Goal: Task Accomplishment & Management: Manage account settings

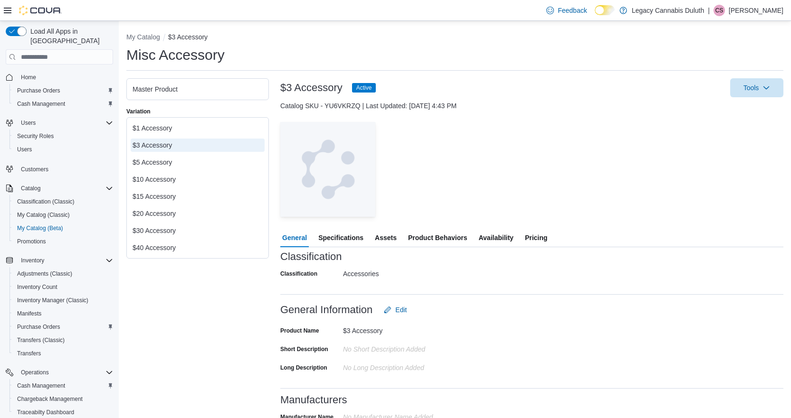
click at [594, 90] on div "Tools" at bounding box center [583, 87] width 400 height 19
click at [628, 122] on div at bounding box center [531, 116] width 503 height 11
click at [55, 84] on button "Purchase Orders" at bounding box center [62, 90] width 107 height 13
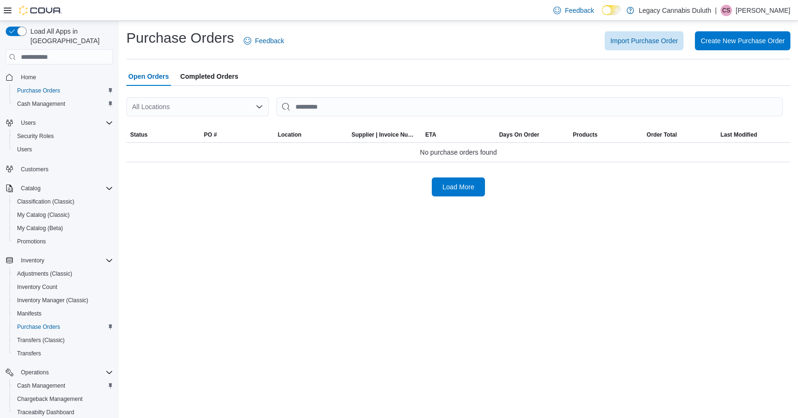
click at [491, 53] on div "Purchase Orders Feedback Import Purchase Order Create New Purchase Order" at bounding box center [458, 40] width 664 height 25
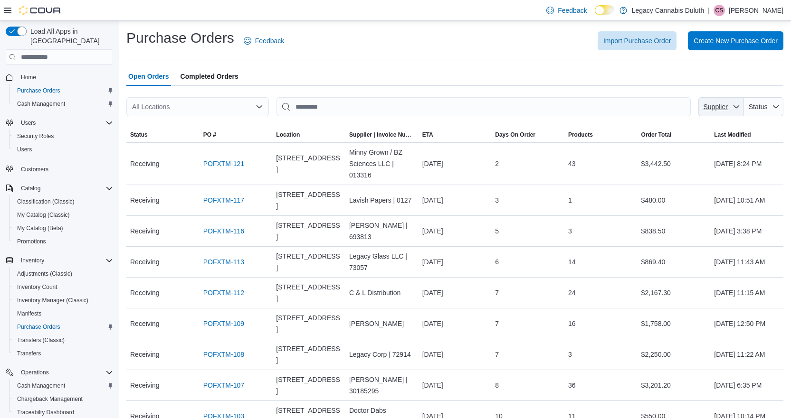
click at [727, 107] on span "Supplier" at bounding box center [715, 107] width 24 height 8
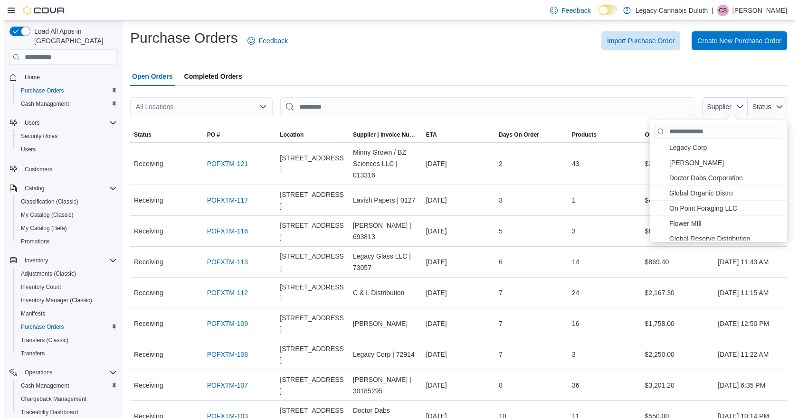
scroll to position [95, 0]
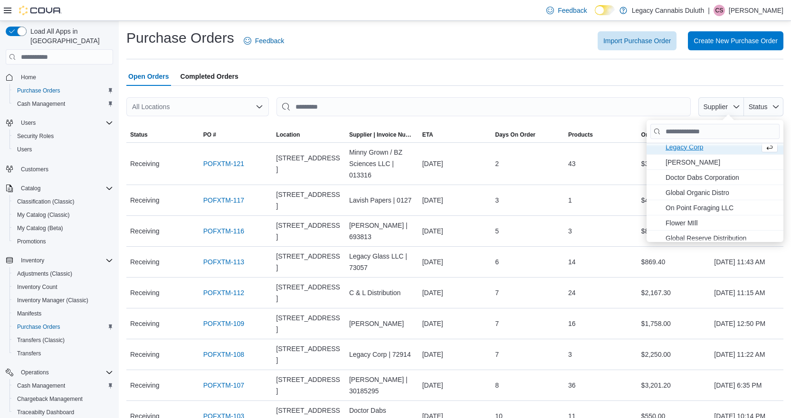
click at [712, 149] on span "Legacy Corp . To check this option, press Enter." at bounding box center [710, 146] width 90 height 11
type input "**********"
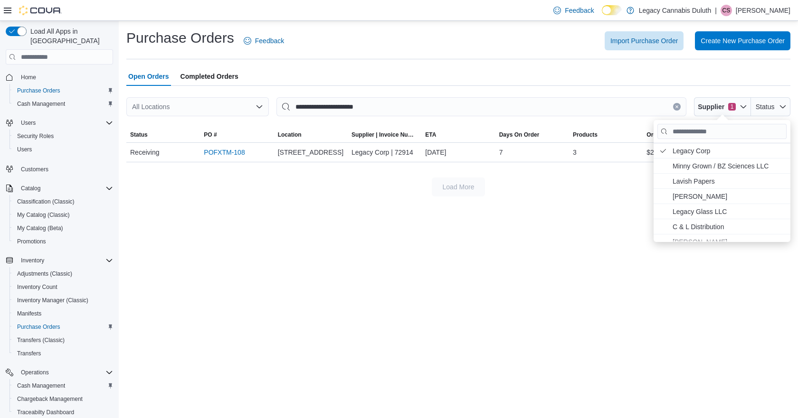
click at [561, 69] on div "Open Orders Completed Orders" at bounding box center [458, 76] width 664 height 19
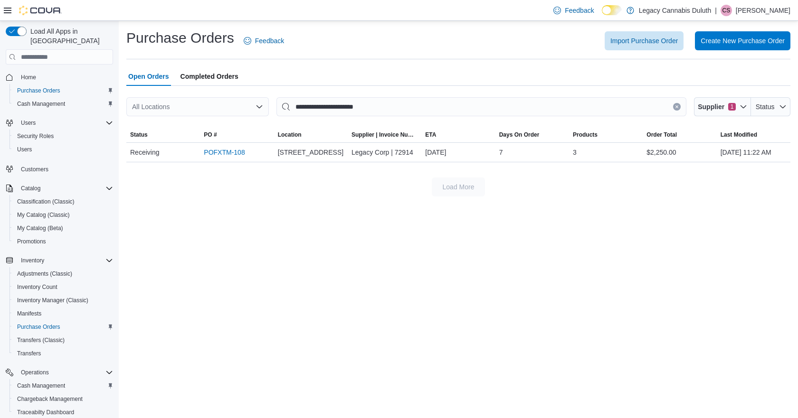
click at [196, 75] on span "Completed Orders" at bounding box center [209, 76] width 58 height 19
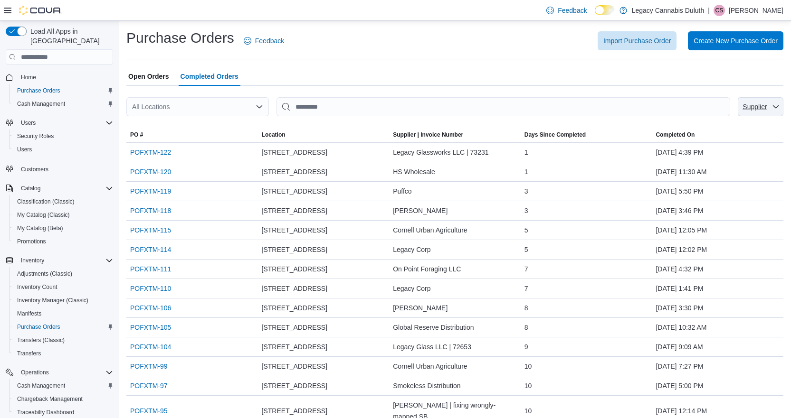
click at [763, 113] on span "Supplier" at bounding box center [760, 106] width 38 height 19
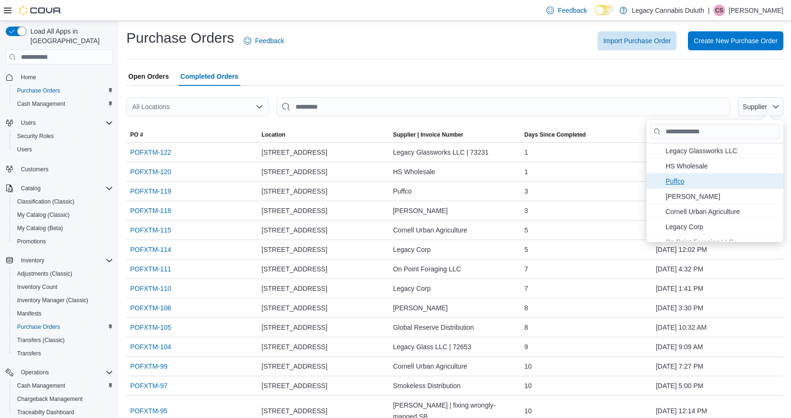
scroll to position [47, 0]
click at [701, 177] on span "Legacy Corp . To check this option, press Enter." at bounding box center [721, 179] width 112 height 11
type input "**********"
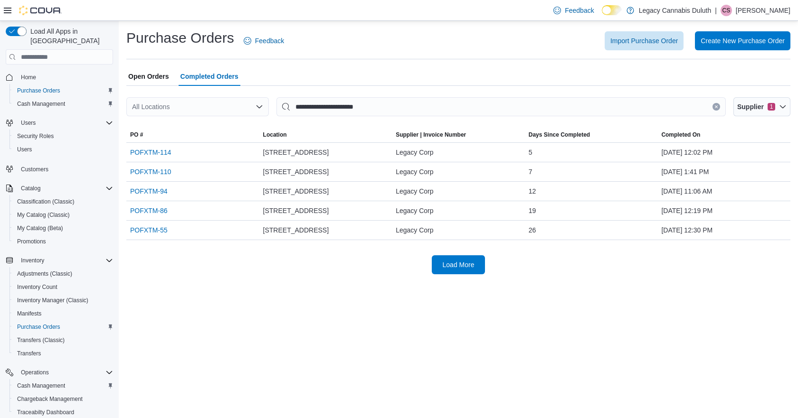
click at [501, 74] on div "Open Orders Completed Orders" at bounding box center [458, 76] width 664 height 19
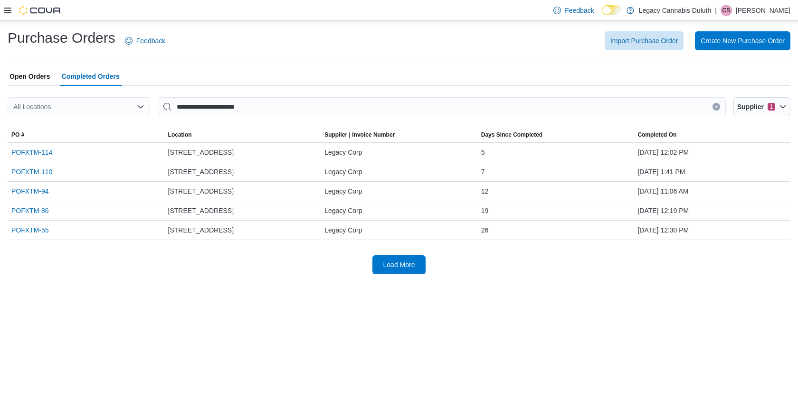
click at [546, 275] on div "**********" at bounding box center [399, 151] width 798 height 261
click at [390, 260] on span "Load More" at bounding box center [399, 264] width 42 height 19
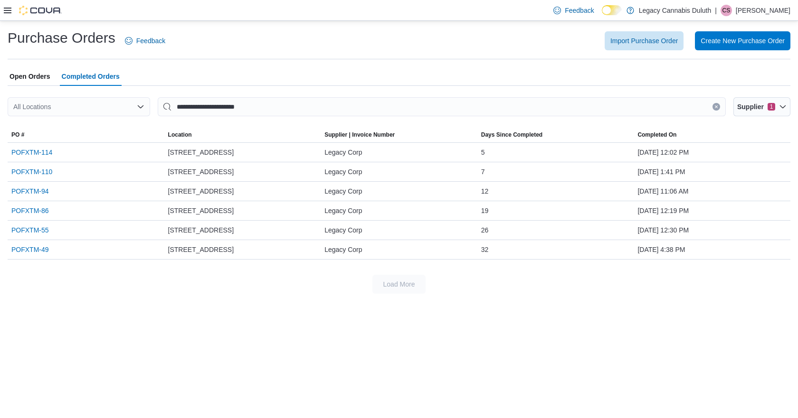
click at [340, 53] on div "Purchase Orders Feedback Import Purchase Order Create New Purchase Order" at bounding box center [399, 40] width 783 height 25
click at [25, 82] on span "Open Orders" at bounding box center [29, 76] width 41 height 19
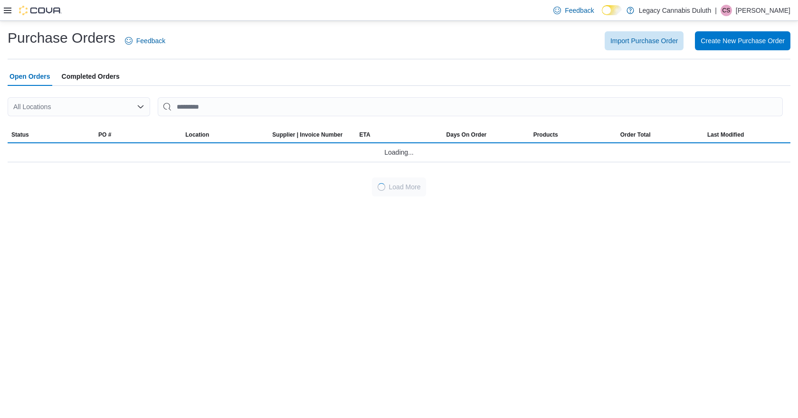
click at [406, 39] on div "Import Purchase Order Create New Purchase Order" at bounding box center [483, 40] width 613 height 19
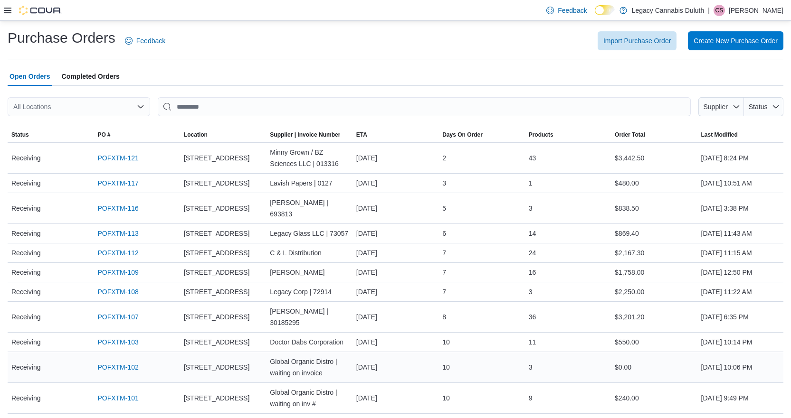
scroll to position [205, 0]
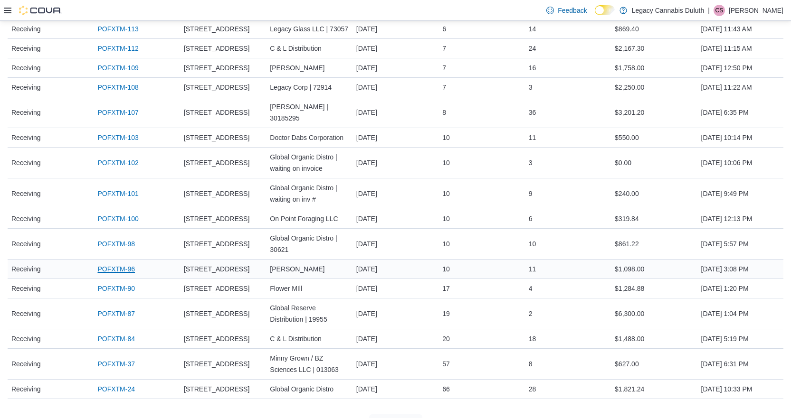
click at [124, 264] on link "POFXTM-96" at bounding box center [116, 269] width 38 height 11
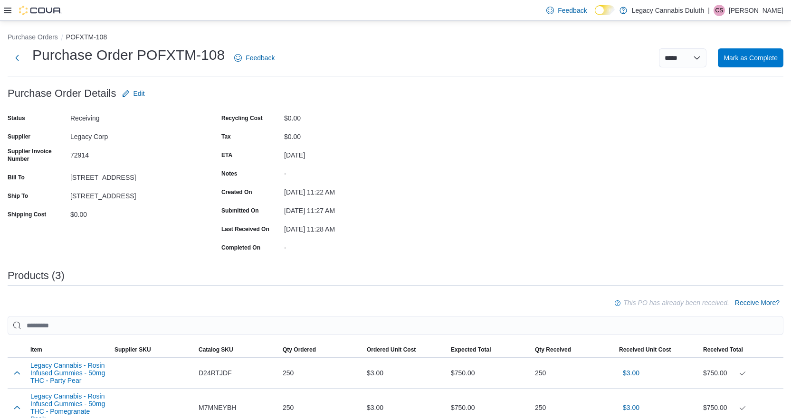
click at [531, 61] on div "***** ***** Mark as Complete" at bounding box center [534, 57] width 497 height 19
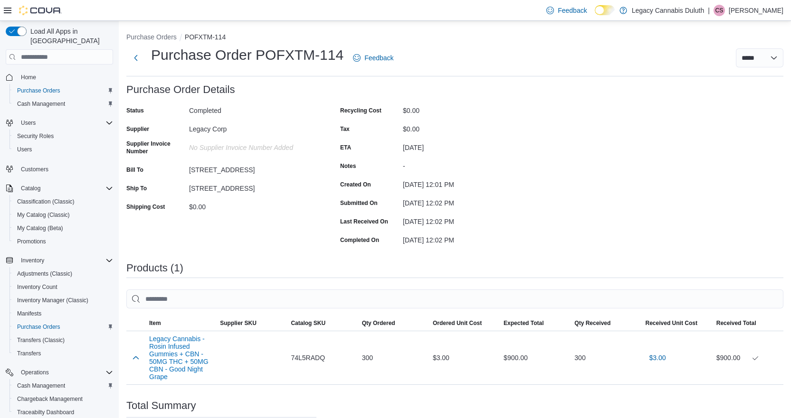
click at [586, 128] on div "Purchase Order: POFXTM-114 Feedback Purchase Order Details Status Completed Sup…" at bounding box center [454, 298] width 657 height 429
click at [673, 117] on div "Purchase Order: POFXTM-114 Feedback Purchase Order Details Status Completed Sup…" at bounding box center [454, 298] width 657 height 429
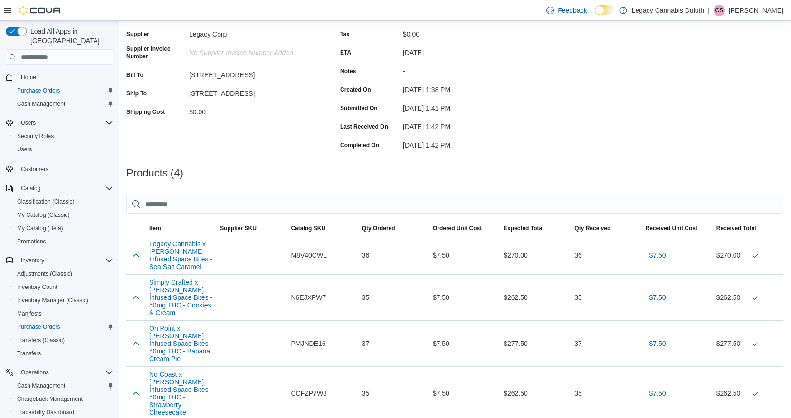
scroll to position [142, 0]
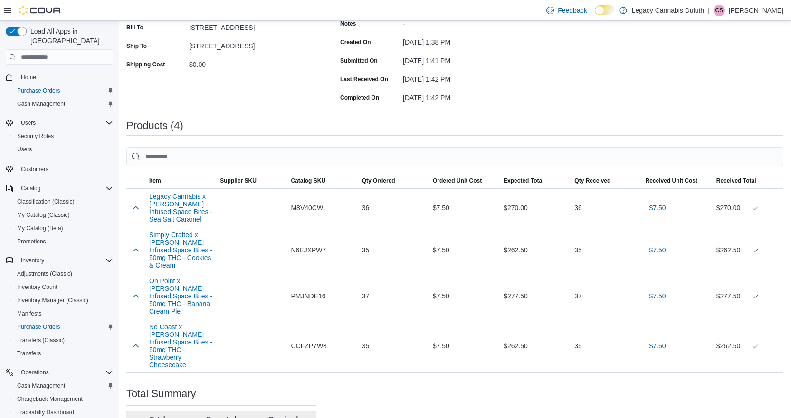
click at [583, 130] on div "Products (4)" at bounding box center [454, 125] width 657 height 11
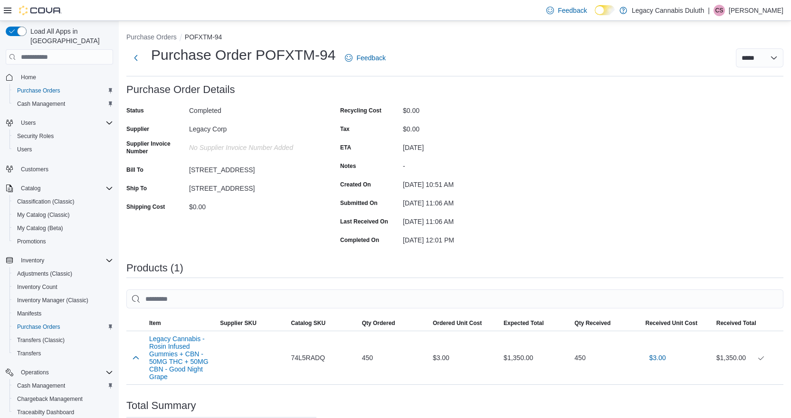
click at [548, 80] on div "Purchase Orders POFXTM-94 Purchase Order POFXTM-94 Feedback ***** ***** Purchas…" at bounding box center [454, 272] width 657 height 481
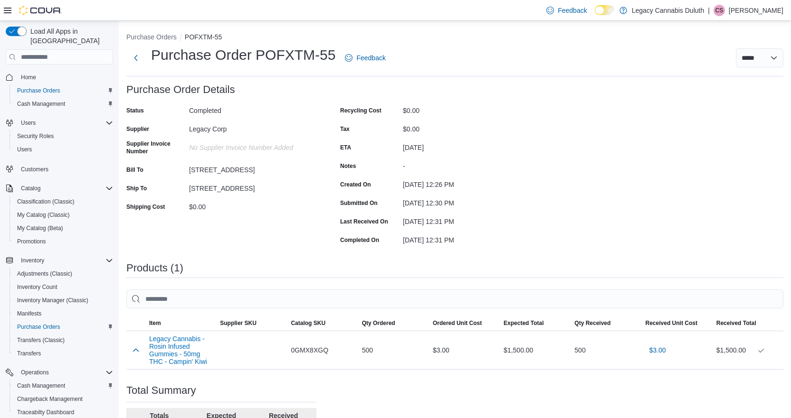
click at [465, 85] on form "Purchase Order Details Status Completed Supplier Legacy Corp Supplier Invoice N…" at bounding box center [328, 165] width 404 height 163
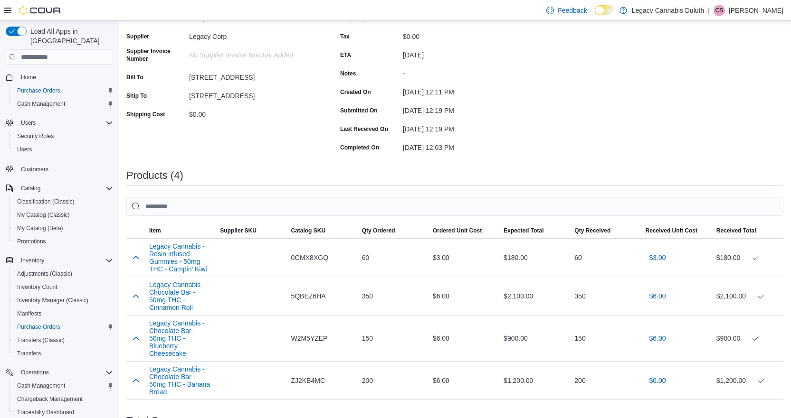
scroll to position [20, 0]
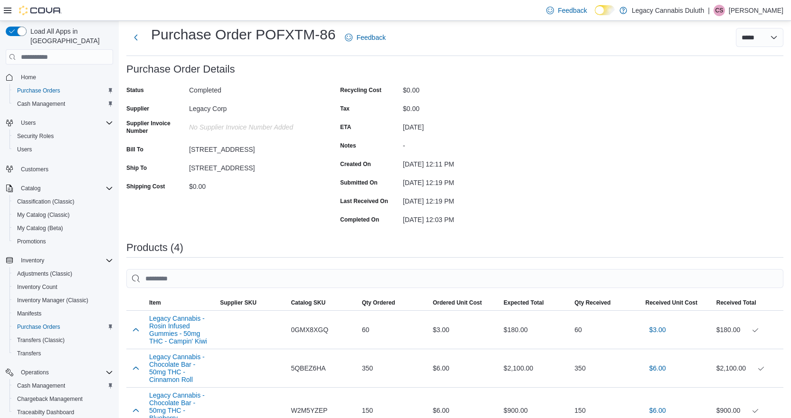
click at [606, 132] on div "Purchase Order: POFXTM-86 Feedback Purchase Order Details Status Completed Supp…" at bounding box center [454, 332] width 657 height 537
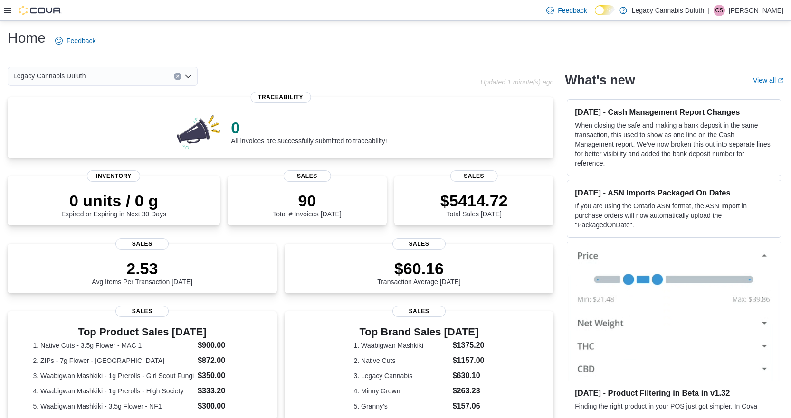
click at [363, 76] on div "Legacy Cannabis Duluth" at bounding box center [244, 76] width 472 height 19
click at [341, 73] on div "Legacy Cannabis Duluth" at bounding box center [244, 76] width 472 height 19
click at [6, 13] on icon at bounding box center [8, 11] width 8 height 6
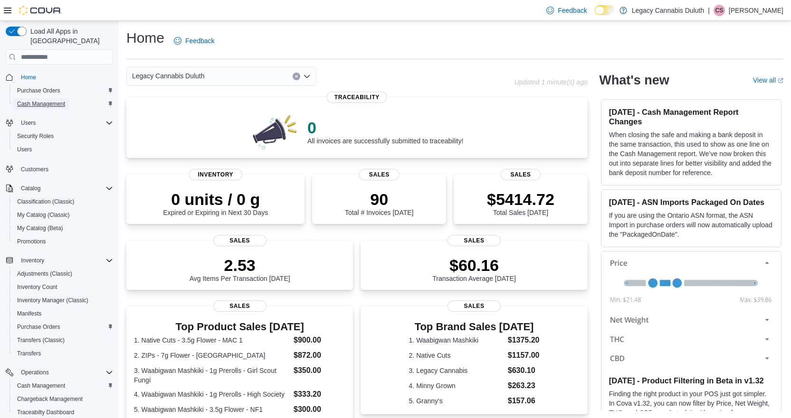
click at [50, 100] on span "Cash Management" at bounding box center [41, 104] width 48 height 8
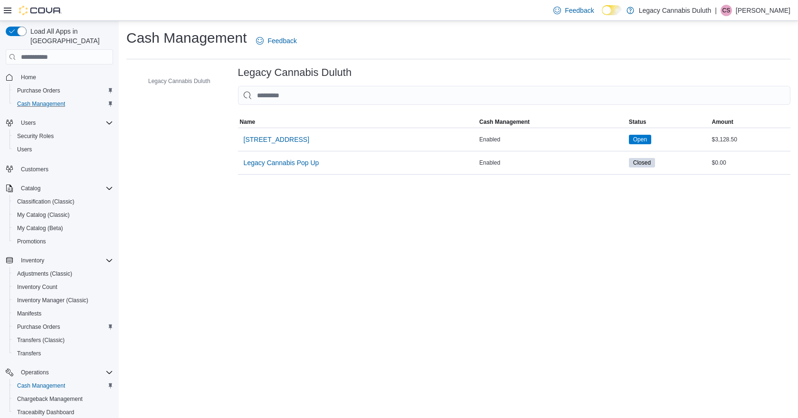
click at [406, 53] on div "Cash Management Feedback" at bounding box center [458, 40] width 664 height 25
click at [283, 138] on span "[STREET_ADDRESS]" at bounding box center [277, 139] width 66 height 9
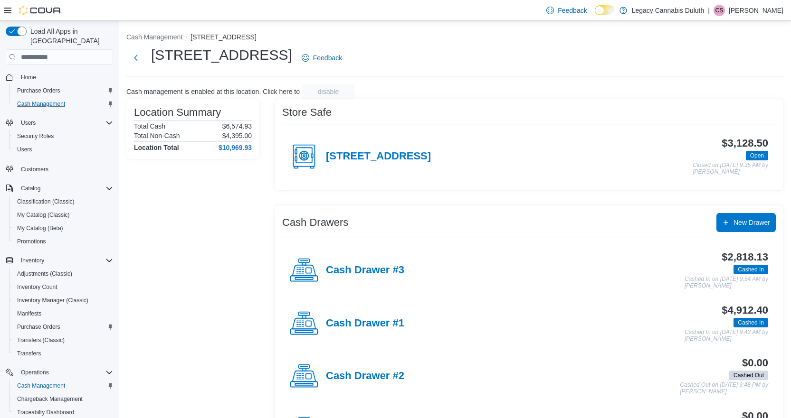
click at [577, 55] on div "1906 W Superior St. Feedback" at bounding box center [454, 58] width 657 height 25
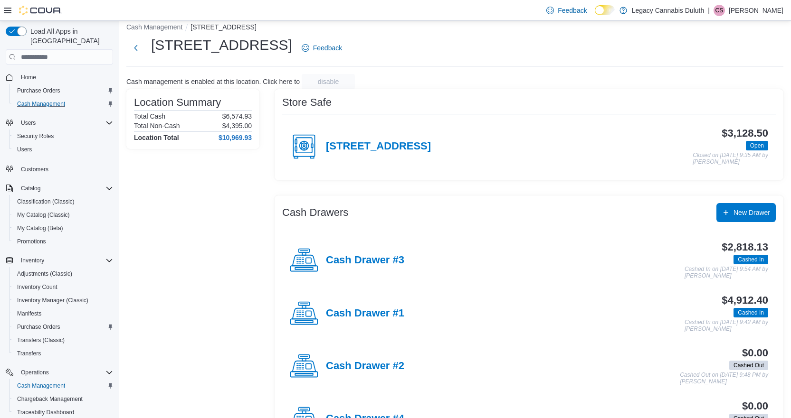
scroll to position [53, 0]
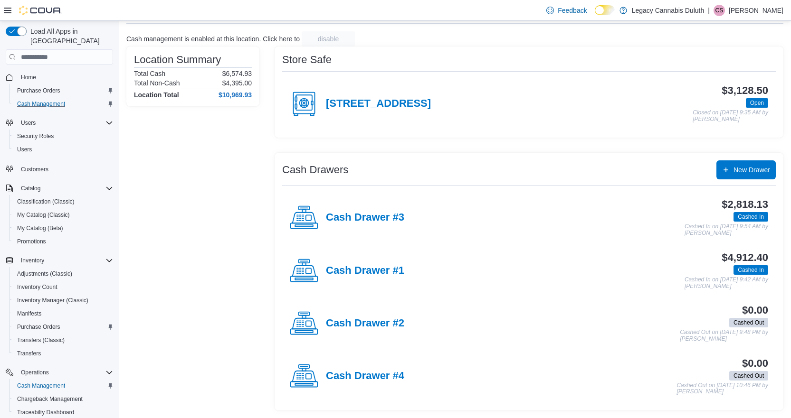
click at [388, 330] on div "Cash Drawer #2" at bounding box center [347, 324] width 114 height 28
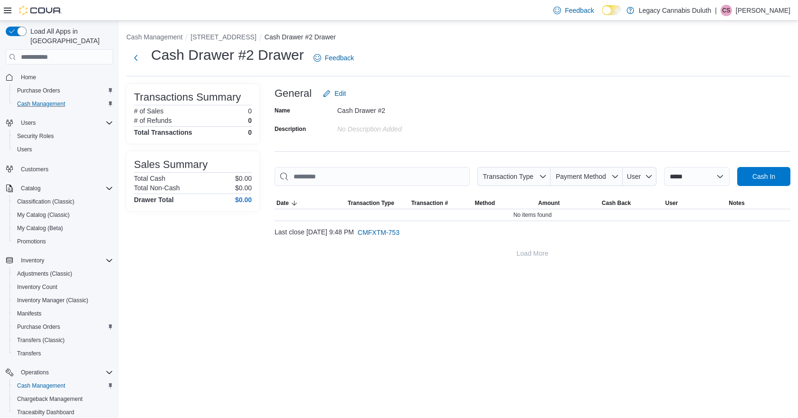
click at [478, 136] on div "Name Cash Drawer #2 Description No Description added" at bounding box center [532, 119] width 516 height 33
click at [561, 51] on div "Cash Drawer #2 Drawer Feedback" at bounding box center [458, 58] width 664 height 25
click at [588, 104] on div "Name Cash Drawer #2 Description No Description added" at bounding box center [532, 119] width 516 height 33
click at [751, 177] on span "Cash In" at bounding box center [764, 176] width 42 height 19
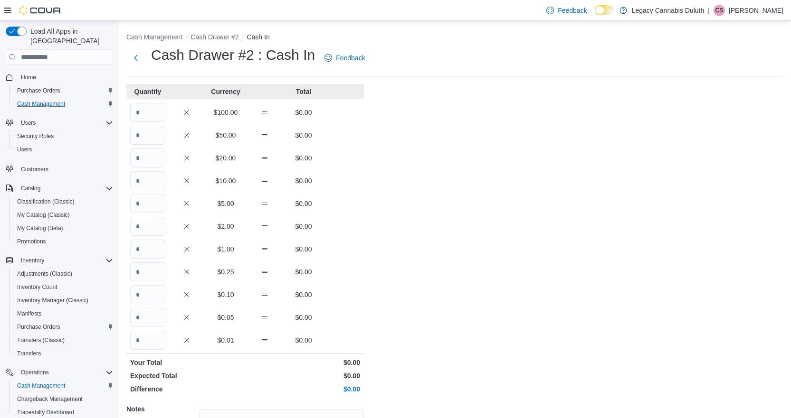
click at [541, 89] on div "Cash Management Cash Drawer #2 Cash In Cash Drawer #2 : Cash In Feedback Quanti…" at bounding box center [455, 268] width 672 height 495
click at [137, 184] on input "Quantity" at bounding box center [147, 180] width 35 height 19
click at [474, 96] on div "Cash Management Cash Drawer #2 Cash In Cash Drawer #2 : Cash In Feedback Quanti…" at bounding box center [455, 268] width 672 height 495
click at [391, 31] on div "Cash Management Cash Drawer #2 Cash In Cash Drawer #2 : Cash In Feedback Quanti…" at bounding box center [455, 268] width 672 height 495
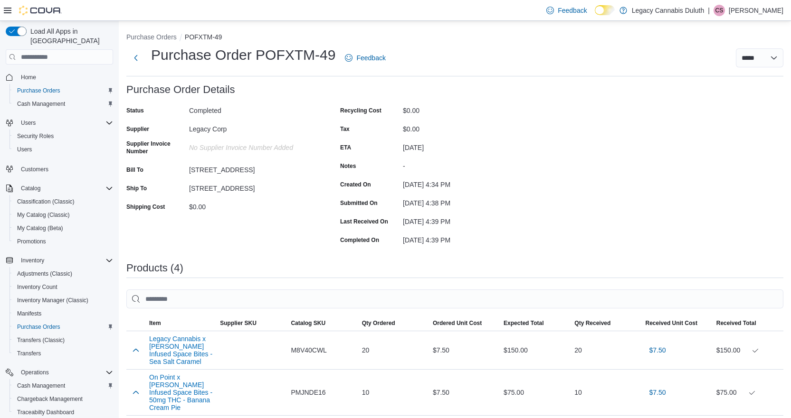
click at [264, 221] on div "Status Completed Supplier Legacy Corp Supplier Invoice Number No Supplier Invoi…" at bounding box center [221, 175] width 190 height 144
click at [761, 55] on select "***** *****" at bounding box center [759, 57] width 47 height 19
click at [663, 138] on div "Purchase Order: POFXTM-49 Feedback Purchase Order Details Status Completed Supp…" at bounding box center [454, 364] width 657 height 560
click at [542, 151] on div "Purchase Order: POFXTM-49 Feedback Purchase Order Details Status Completed Supp…" at bounding box center [454, 364] width 657 height 560
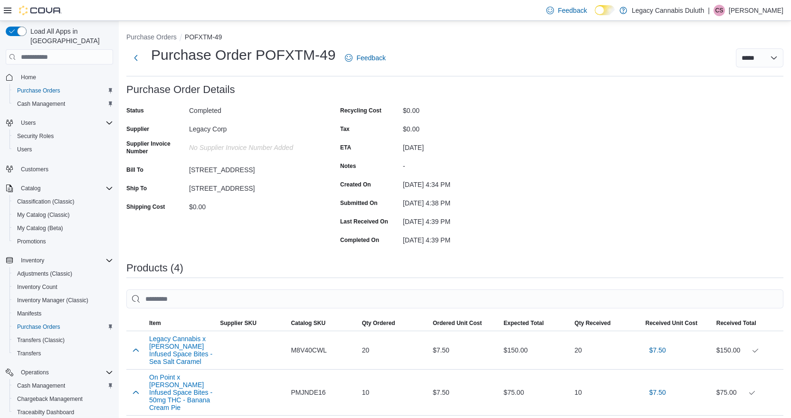
click at [508, 110] on div "$0.00" at bounding box center [466, 108] width 127 height 11
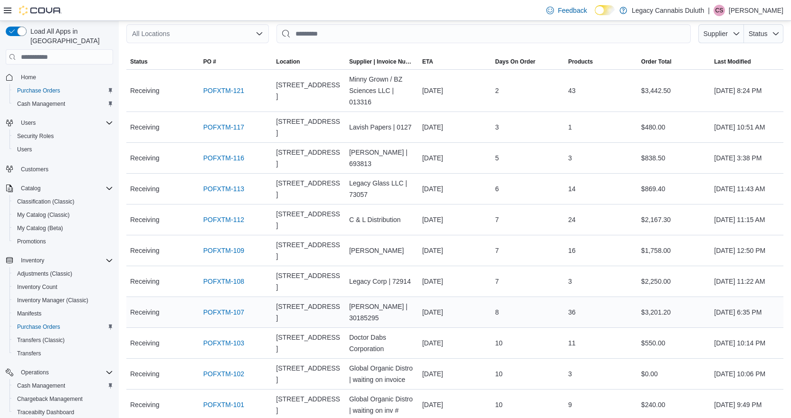
scroll to position [237, 0]
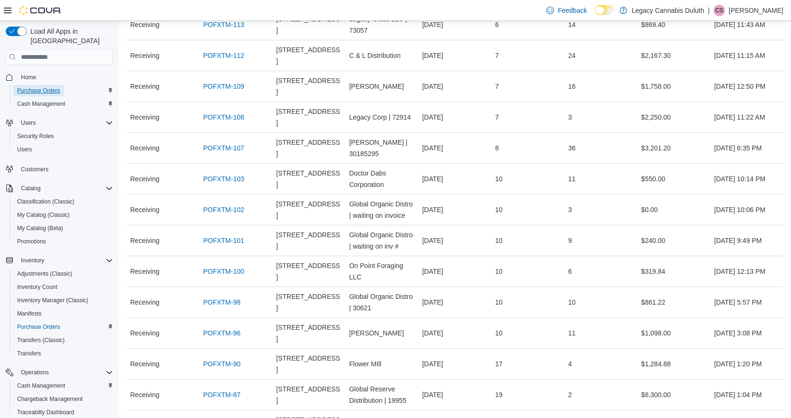
click at [51, 85] on span "Purchase Orders" at bounding box center [38, 90] width 43 height 11
click at [49, 98] on span "Cash Management" at bounding box center [41, 103] width 48 height 11
